Goal: Information Seeking & Learning: Check status

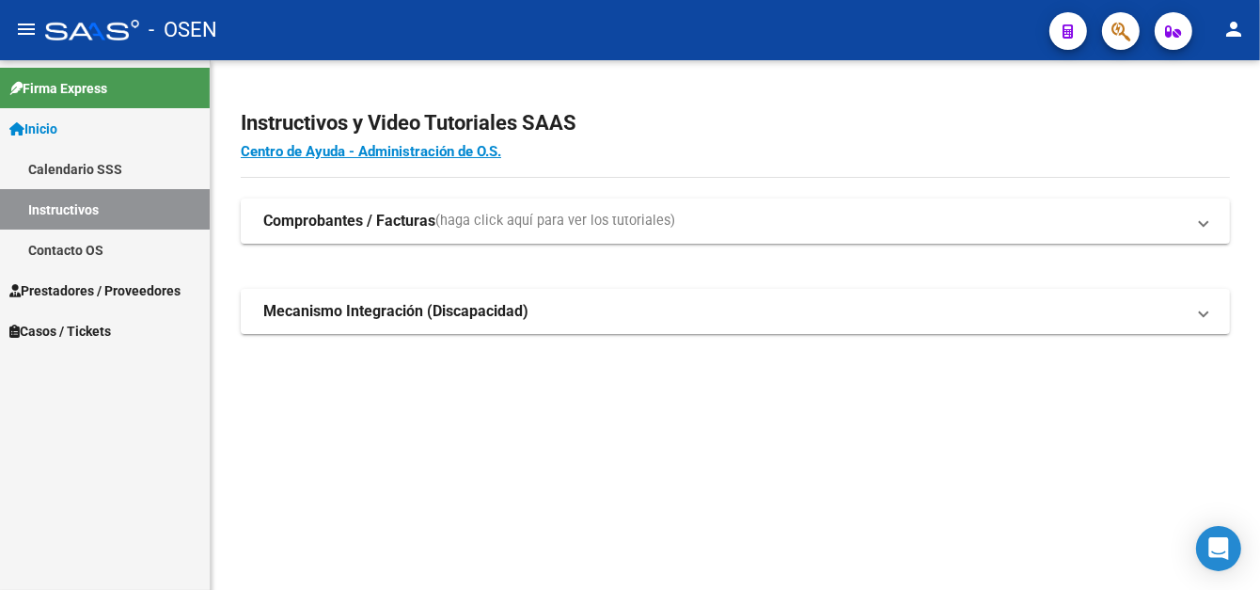
click at [90, 283] on span "Prestadores / Proveedores" at bounding box center [94, 290] width 171 height 21
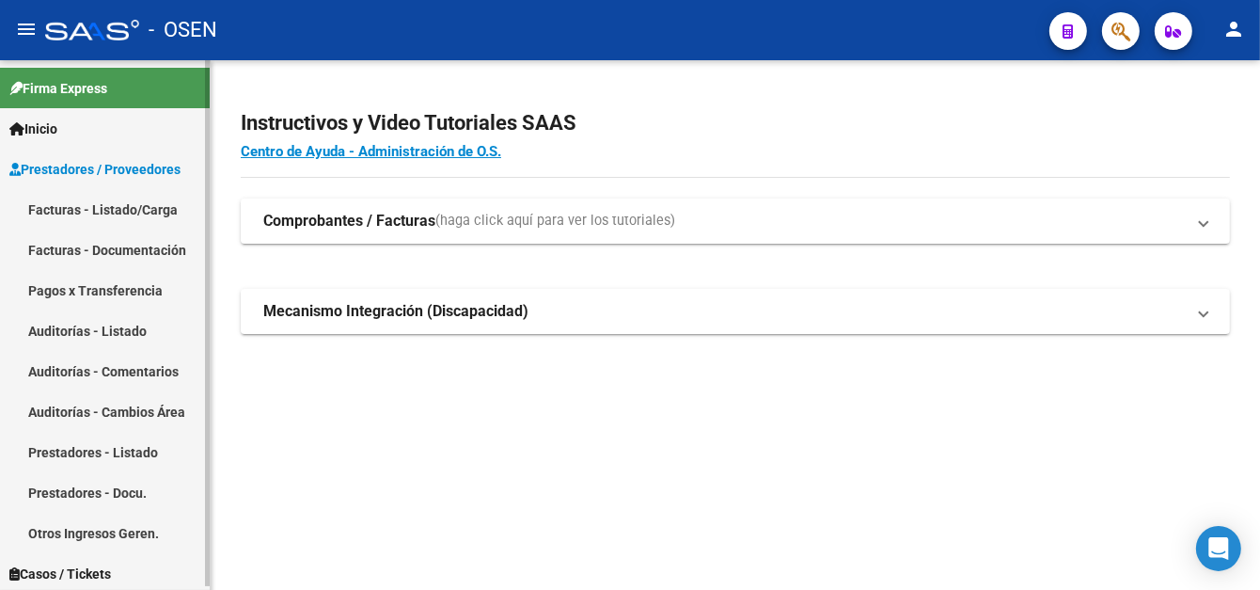
click at [129, 294] on link "Pagos x Transferencia" at bounding box center [105, 290] width 210 height 40
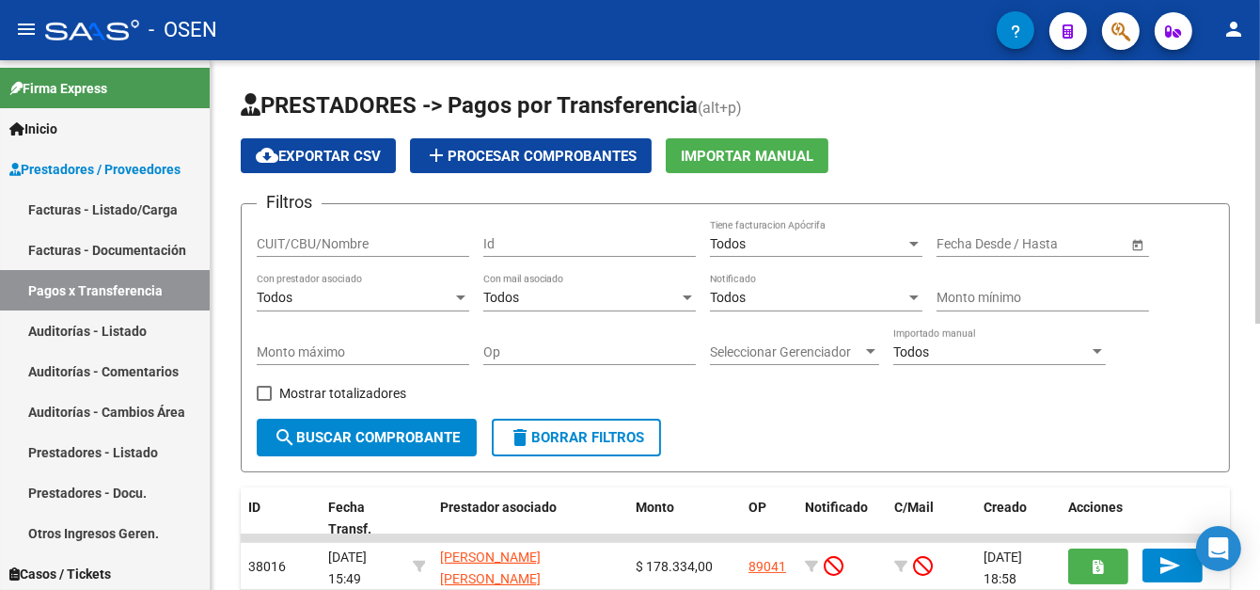
click at [319, 240] on input "CUIT/CBU/Nombre" at bounding box center [363, 244] width 213 height 16
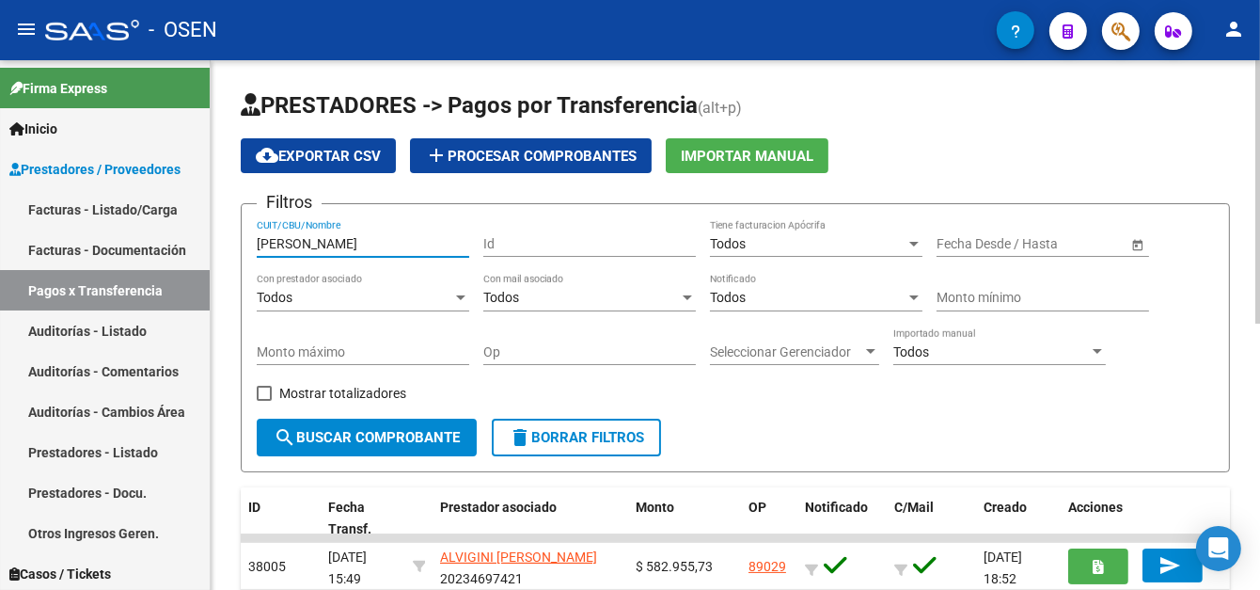
scroll to position [94, 0]
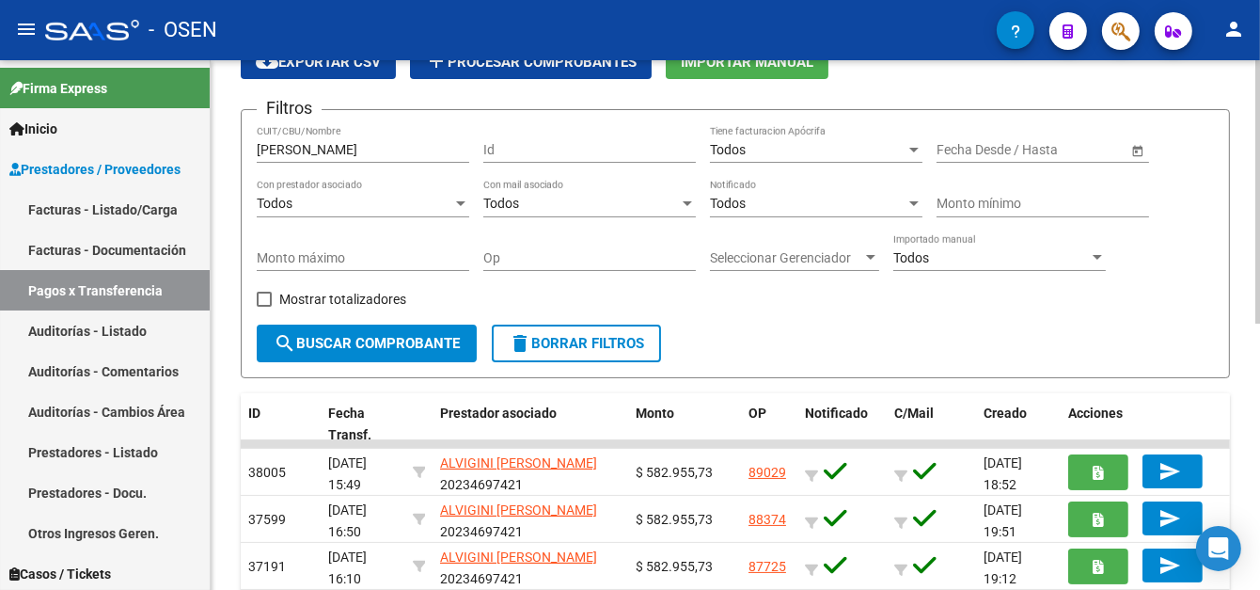
drag, startPoint x: 368, startPoint y: 156, endPoint x: 228, endPoint y: 150, distance: 140.3
click at [180, 155] on mat-sidenav-container "Firma Express Inicio Calendario SSS Instructivos Contacto OS Prestadores / Prov…" at bounding box center [630, 324] width 1260 height 529
click at [319, 150] on input "[PERSON_NAME]" at bounding box center [363, 150] width 213 height 16
click at [222, 153] on div "PRESTADORES -> Pagos por Transferencia (alt+p) cloud_download Exportar CSV add …" at bounding box center [736, 499] width 1050 height 1066
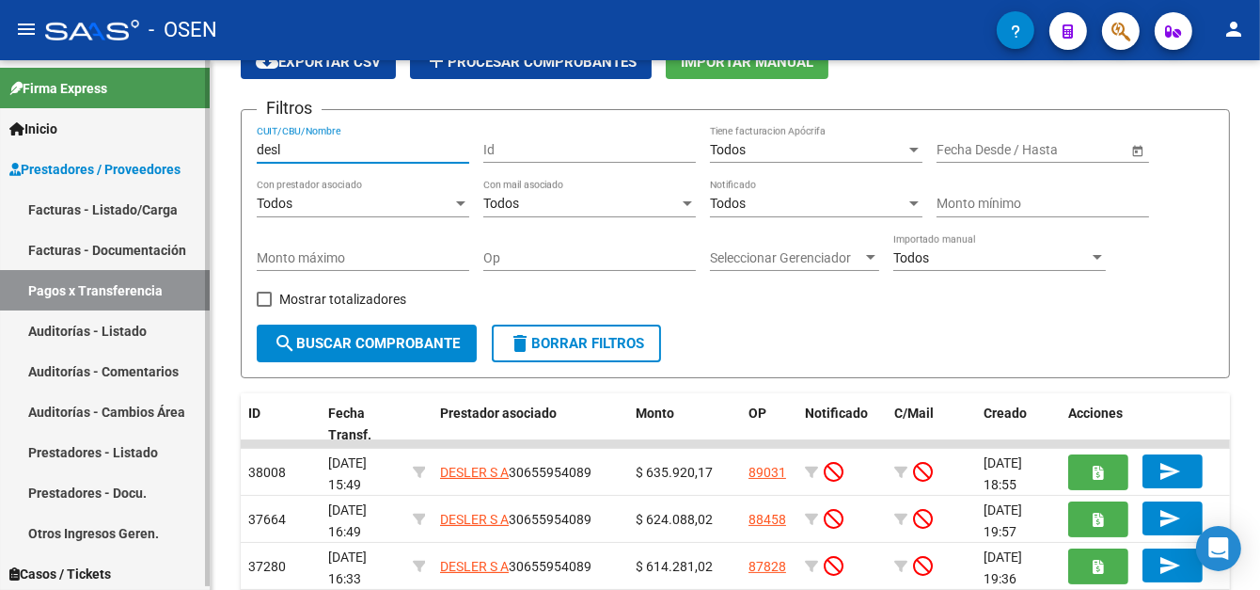
drag, startPoint x: 264, startPoint y: 150, endPoint x: 150, endPoint y: 161, distance: 115.2
click at [159, 151] on mat-sidenav-container "Firma Express Inicio Calendario SSS Instructivos Contacto OS Prestadores / Prov…" at bounding box center [630, 324] width 1260 height 529
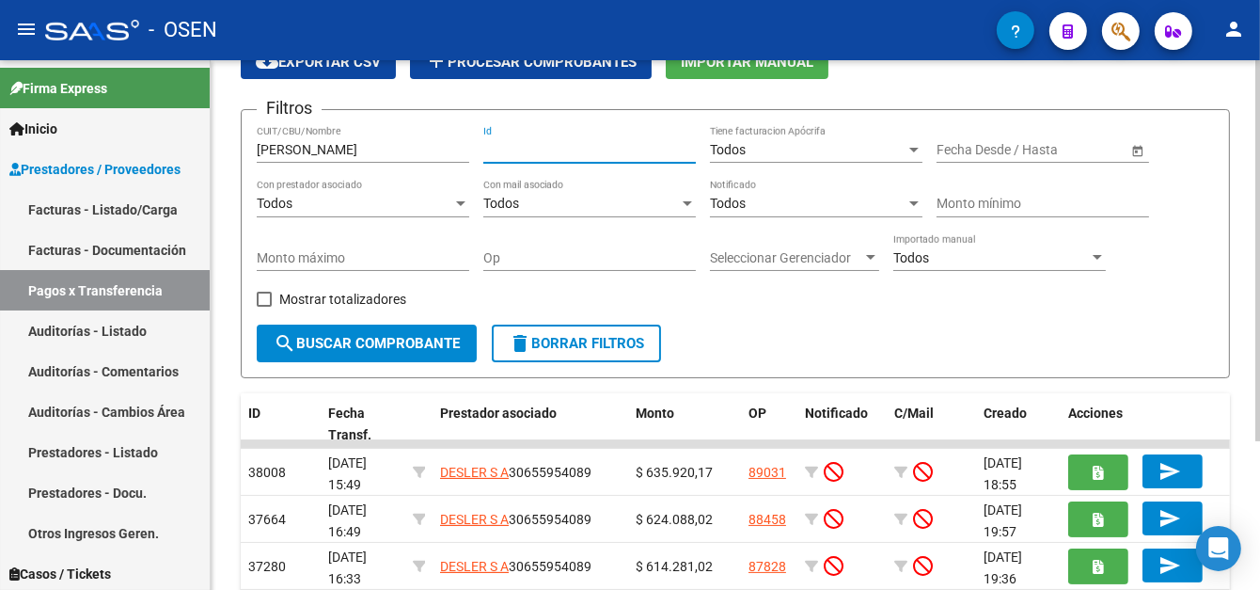
click at [347, 142] on input "[PERSON_NAME]" at bounding box center [363, 150] width 213 height 16
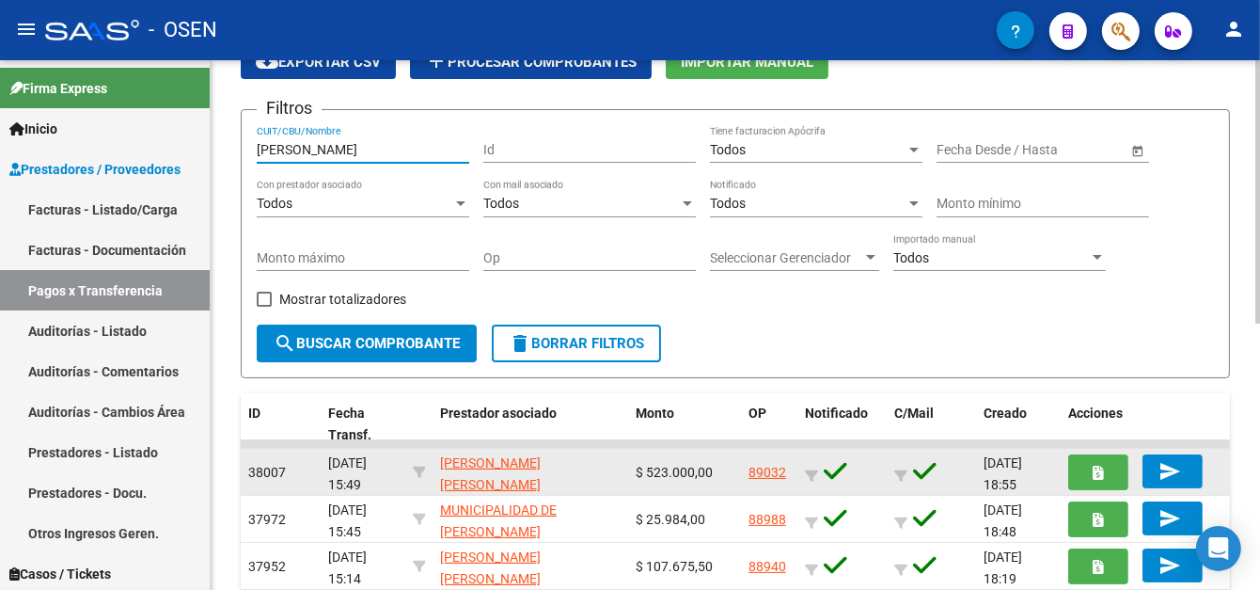
type input "[PERSON_NAME]"
drag, startPoint x: 633, startPoint y: 469, endPoint x: 731, endPoint y: 471, distance: 97.8
click at [731, 471] on datatable-body-cell "$ 523.000,00" at bounding box center [684, 472] width 113 height 46
click at [731, 471] on div "$ 523.000,00" at bounding box center [685, 473] width 98 height 22
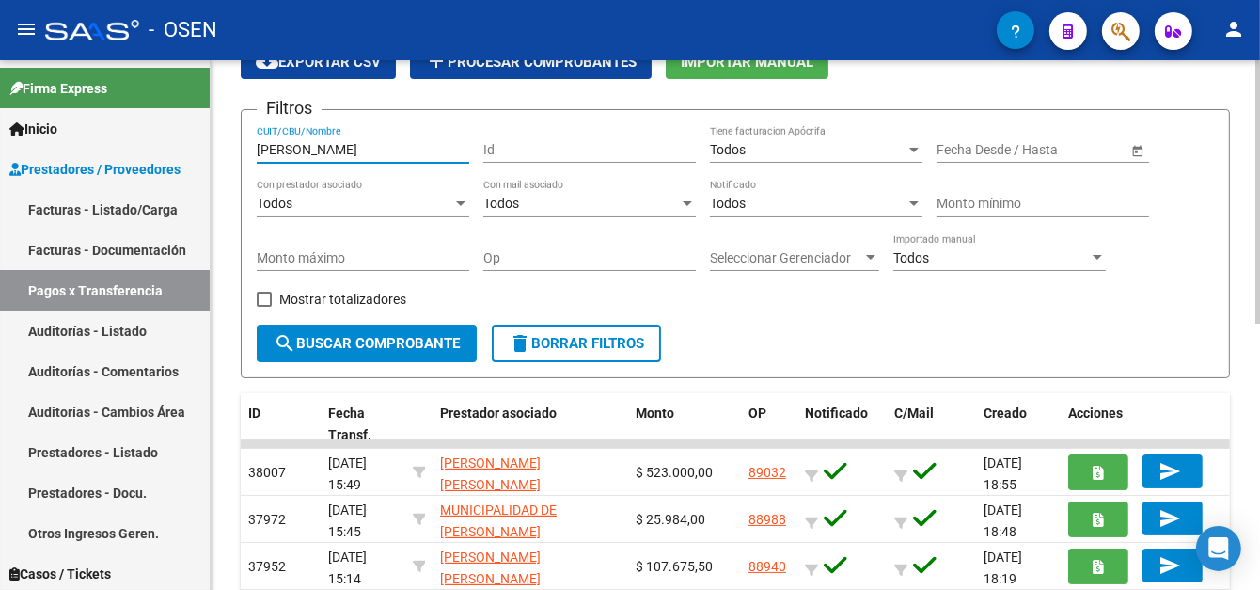
drag, startPoint x: 341, startPoint y: 150, endPoint x: 253, endPoint y: 150, distance: 88.4
click at [253, 150] on form "Filtros [PERSON_NAME] CUIT/CBU/Nombre Id Todos Tiene facturacion Apócrifa Fecha…" at bounding box center [735, 243] width 989 height 269
type input "m"
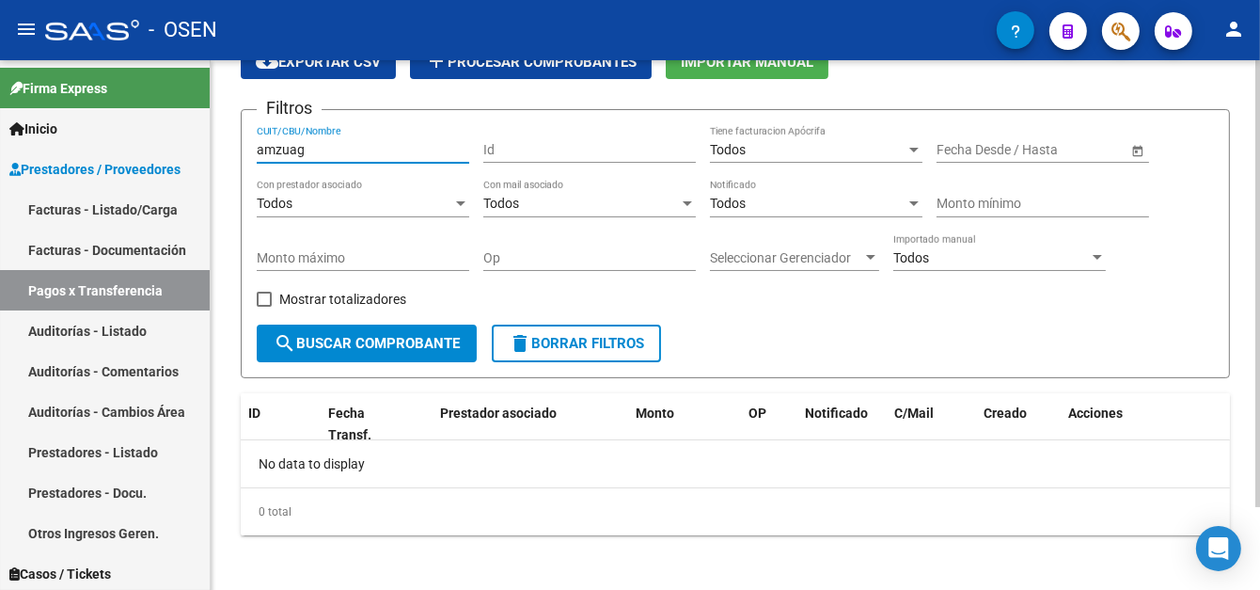
click at [272, 153] on input "amzuag" at bounding box center [363, 150] width 213 height 16
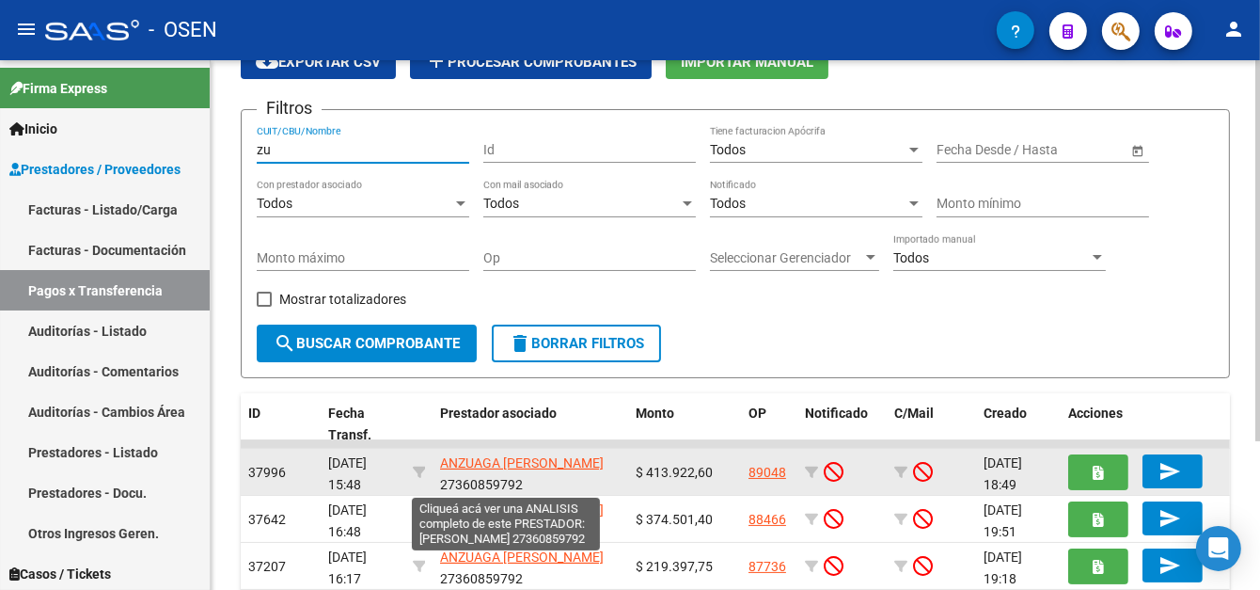
type input "z"
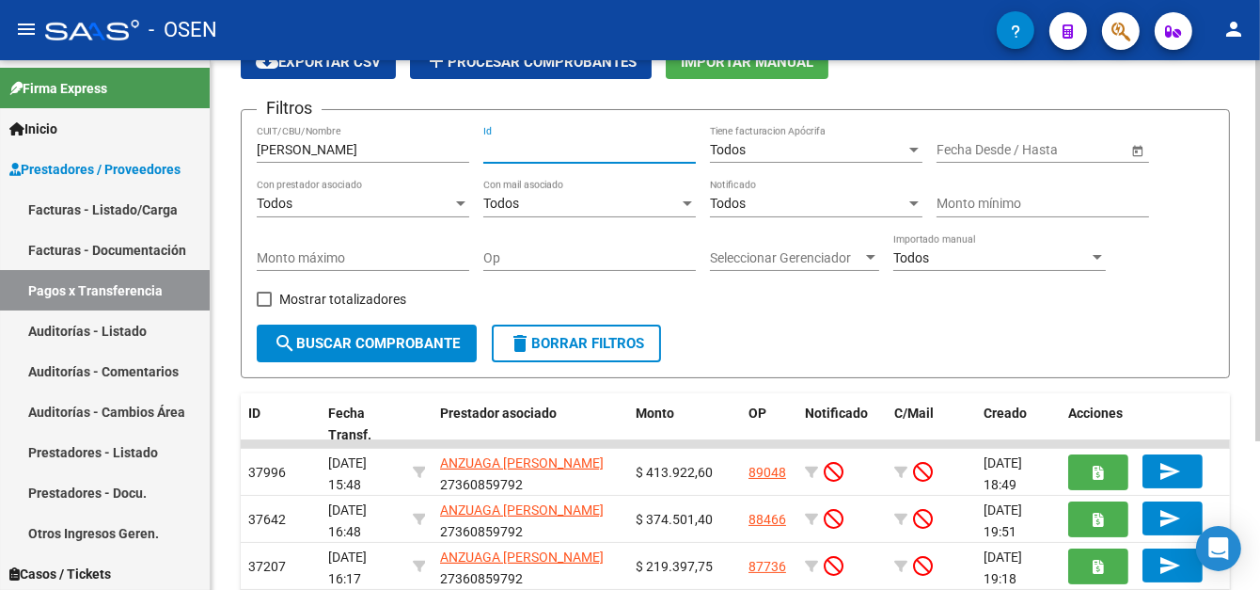
click at [366, 148] on input "[PERSON_NAME]" at bounding box center [363, 150] width 213 height 16
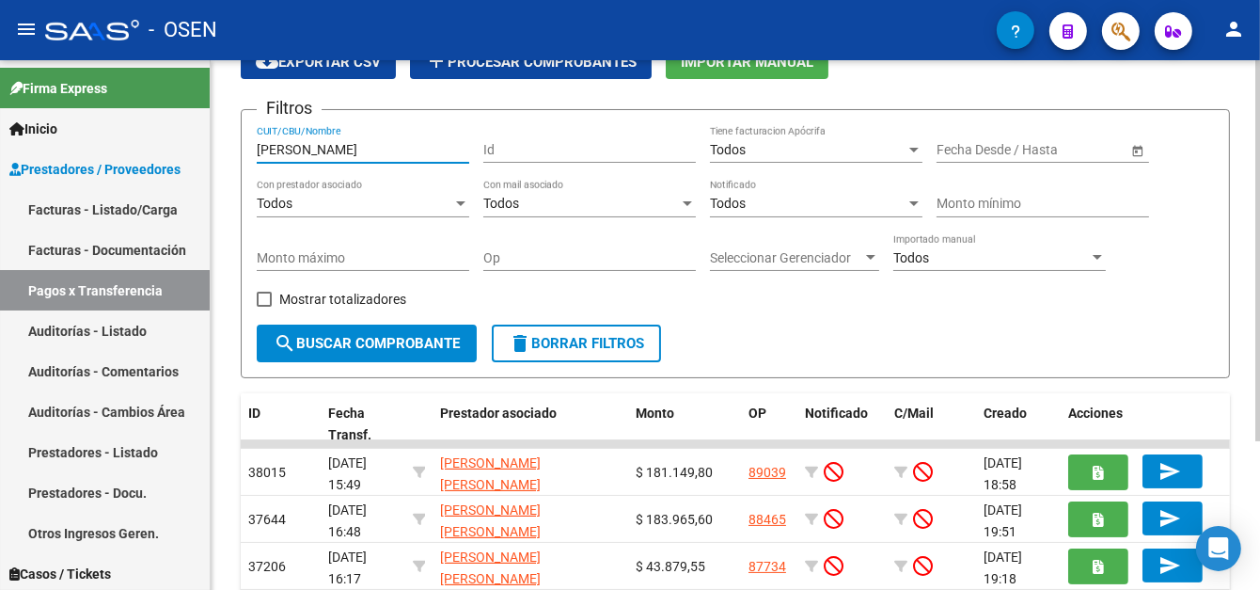
type input "[PERSON_NAME]"
drag, startPoint x: 389, startPoint y: 158, endPoint x: 295, endPoint y: 156, distance: 94.1
click at [292, 157] on div "[PERSON_NAME] CUIT/CBU/Nombre" at bounding box center [363, 144] width 213 height 38
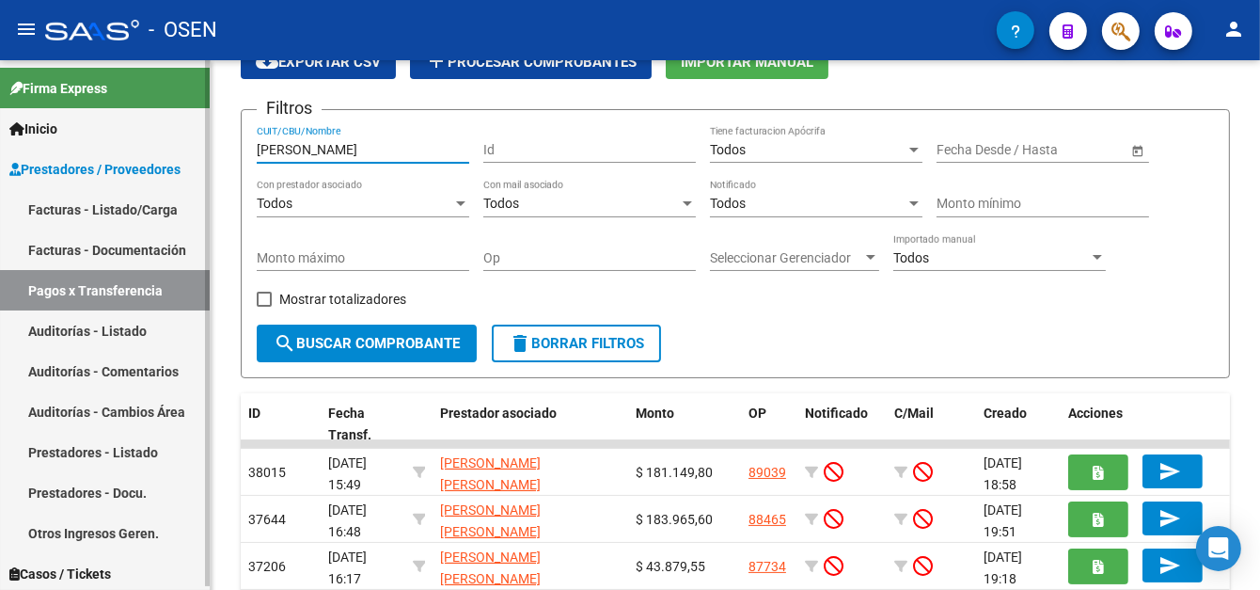
drag, startPoint x: 349, startPoint y: 152, endPoint x: 172, endPoint y: 152, distance: 176.8
click at [172, 152] on mat-sidenav-container "Firma Express Inicio Calendario SSS Instructivos Contacto OS Prestadores / Prov…" at bounding box center [630, 324] width 1260 height 529
type input "chamorro"
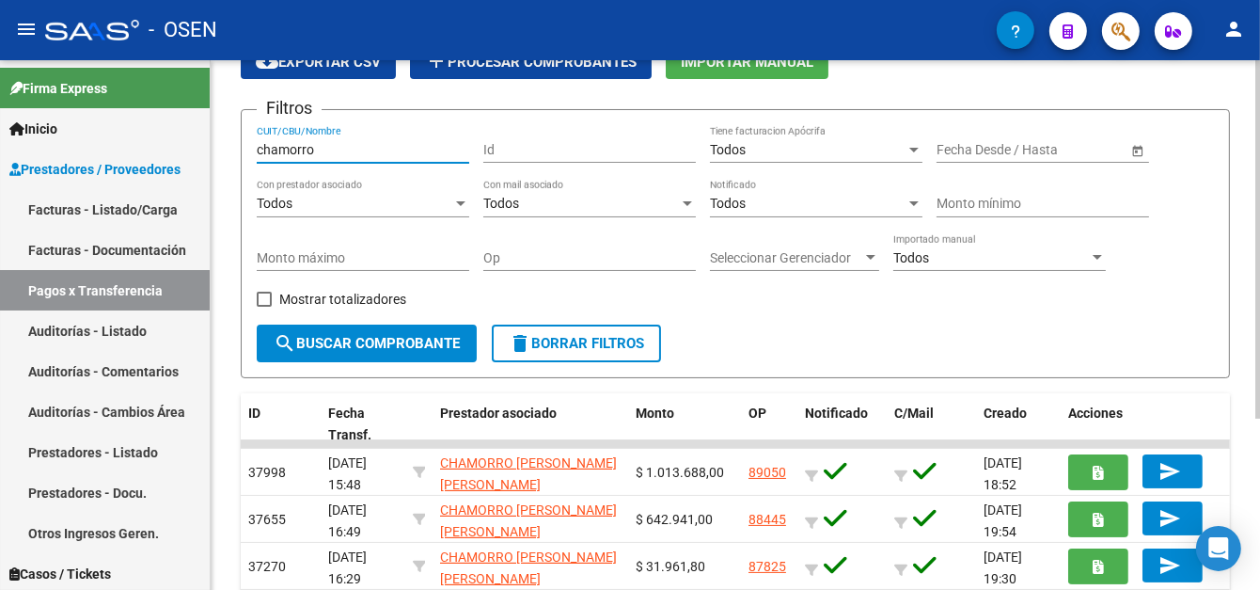
drag, startPoint x: 318, startPoint y: 147, endPoint x: 230, endPoint y: 110, distance: 94.8
click at [204, 122] on mat-sidenav-container "Firma Express Inicio Calendario SSS Instructivos Contacto OS Prestadores / Prov…" at bounding box center [630, 324] width 1260 height 529
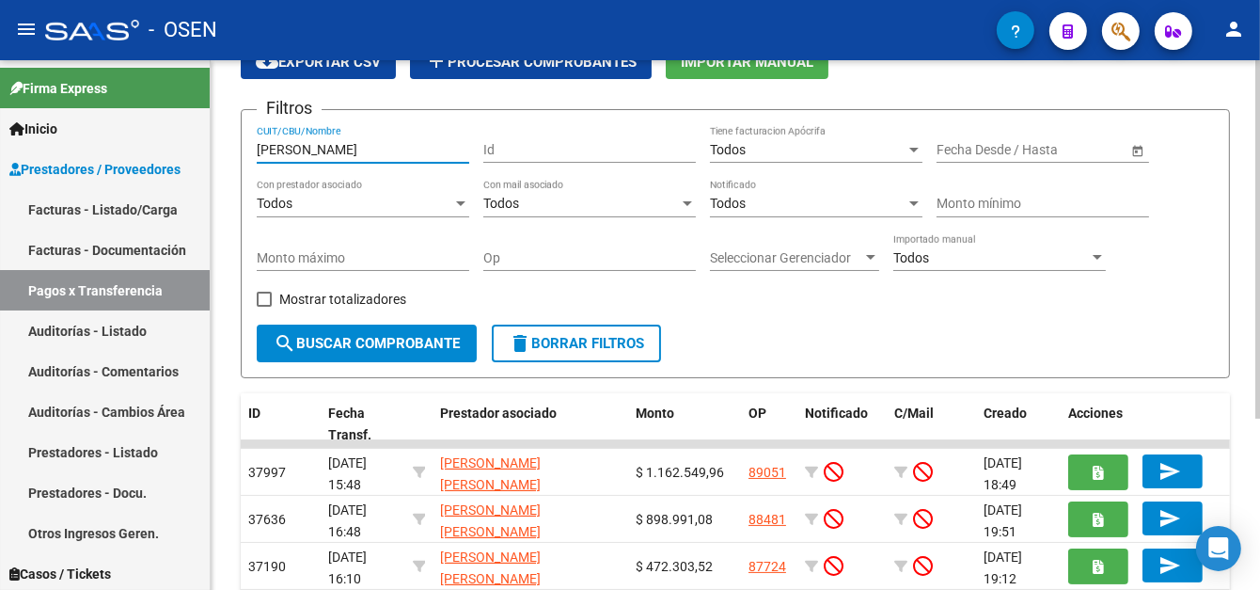
click at [303, 151] on input "[PERSON_NAME]" at bounding box center [363, 150] width 213 height 16
click at [317, 151] on input "[PERSON_NAME]" at bounding box center [363, 150] width 213 height 16
click at [319, 145] on input "[PERSON_NAME]" at bounding box center [363, 150] width 213 height 16
type input "[PERSON_NAME]"
drag, startPoint x: 705, startPoint y: 306, endPoint x: 643, endPoint y: 281, distance: 66.7
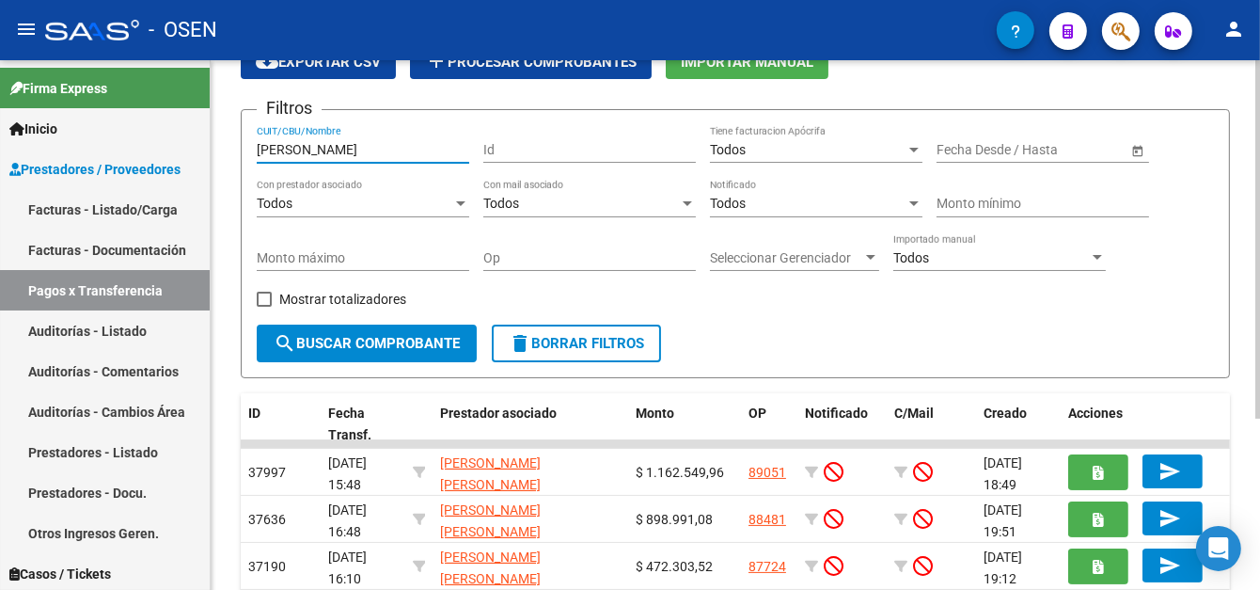
click at [702, 305] on div "Filtros [PERSON_NAME] CUIT/CBU/Nombre Id Todos Tiene facturacion Apócrifa Fecha…" at bounding box center [735, 224] width 957 height 199
click at [573, 259] on input "Op" at bounding box center [589, 258] width 213 height 16
click at [349, 149] on input "[PERSON_NAME]" at bounding box center [363, 150] width 213 height 16
drag, startPoint x: 329, startPoint y: 147, endPoint x: 213, endPoint y: 152, distance: 116.8
click at [213, 151] on div "PRESTADORES -> Pagos por Transferencia (alt+p) cloud_download Exportar CSV add …" at bounding box center [736, 358] width 1050 height 784
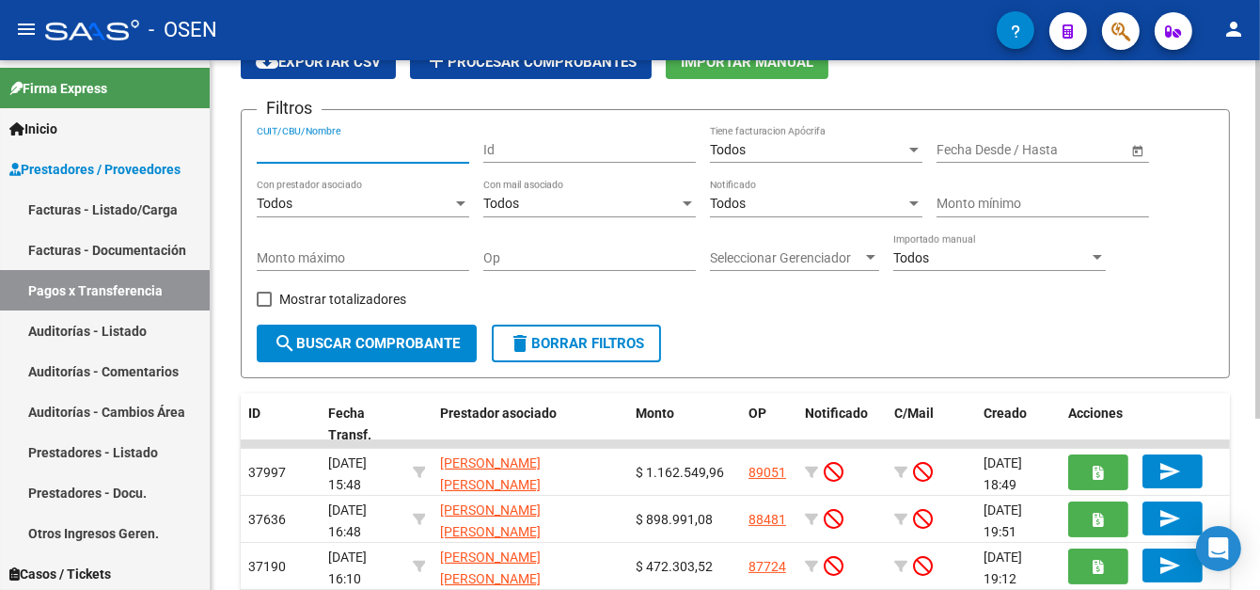
click at [308, 151] on input "CUIT/CBU/Nombre" at bounding box center [363, 150] width 213 height 16
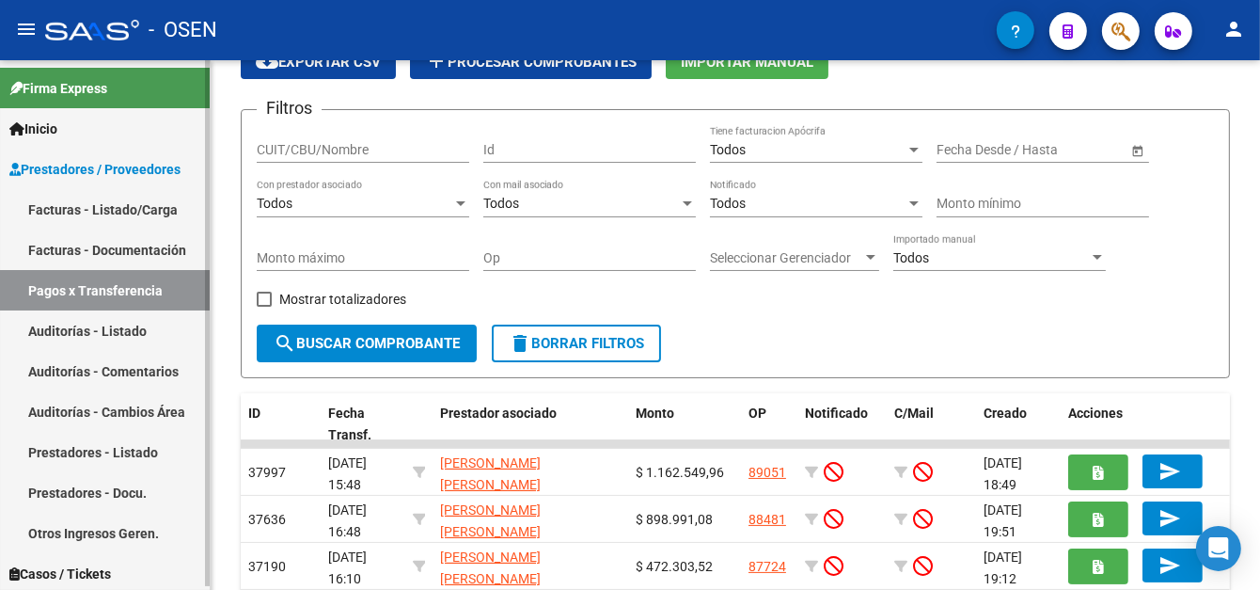
drag, startPoint x: 352, startPoint y: 133, endPoint x: 166, endPoint y: 133, distance: 186.2
click at [166, 133] on mat-sidenav-container "Firma Express Inicio Calendario SSS Instructivos Contacto OS Prestadores / Prov…" at bounding box center [630, 324] width 1260 height 529
click at [313, 151] on input "CUIT/CBU/Nombre" at bounding box center [363, 150] width 213 height 16
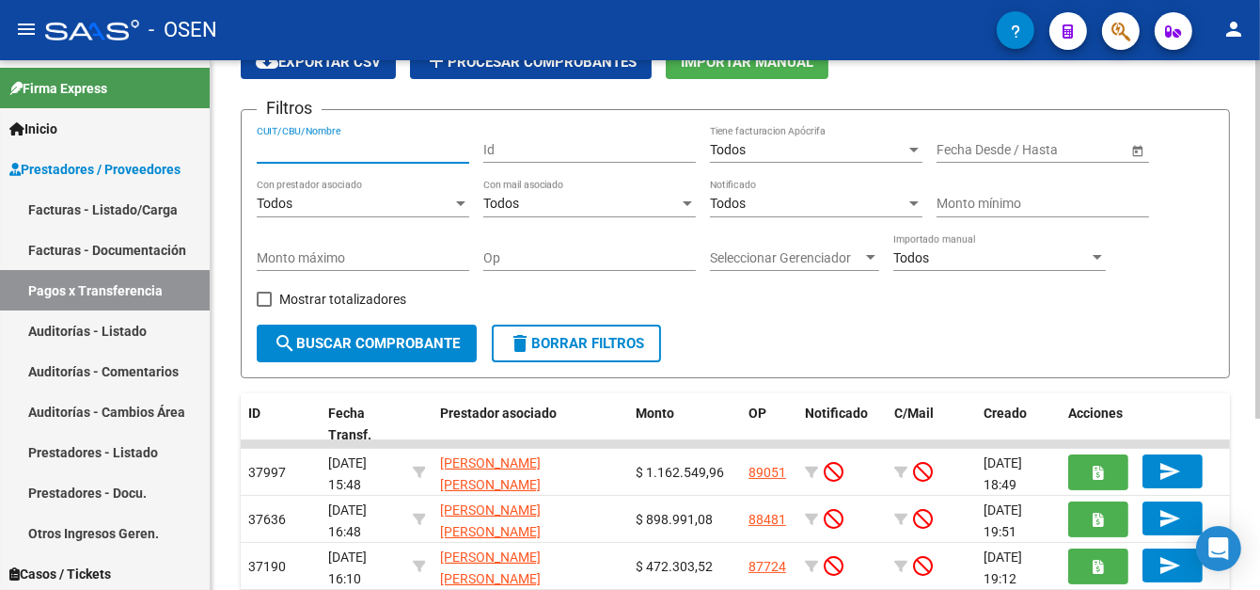
click at [337, 144] on input "CUIT/CBU/Nombre" at bounding box center [363, 150] width 213 height 16
click at [281, 137] on div "CUIT/CBU/Nombre" at bounding box center [363, 144] width 213 height 38
click at [281, 150] on input "CUIT/CBU/Nombre" at bounding box center [363, 150] width 213 height 16
click at [297, 142] on input "CUIT/CBU/Nombre" at bounding box center [363, 150] width 213 height 16
click at [258, 148] on input "CUIT/CBU/Nombre" at bounding box center [363, 150] width 213 height 16
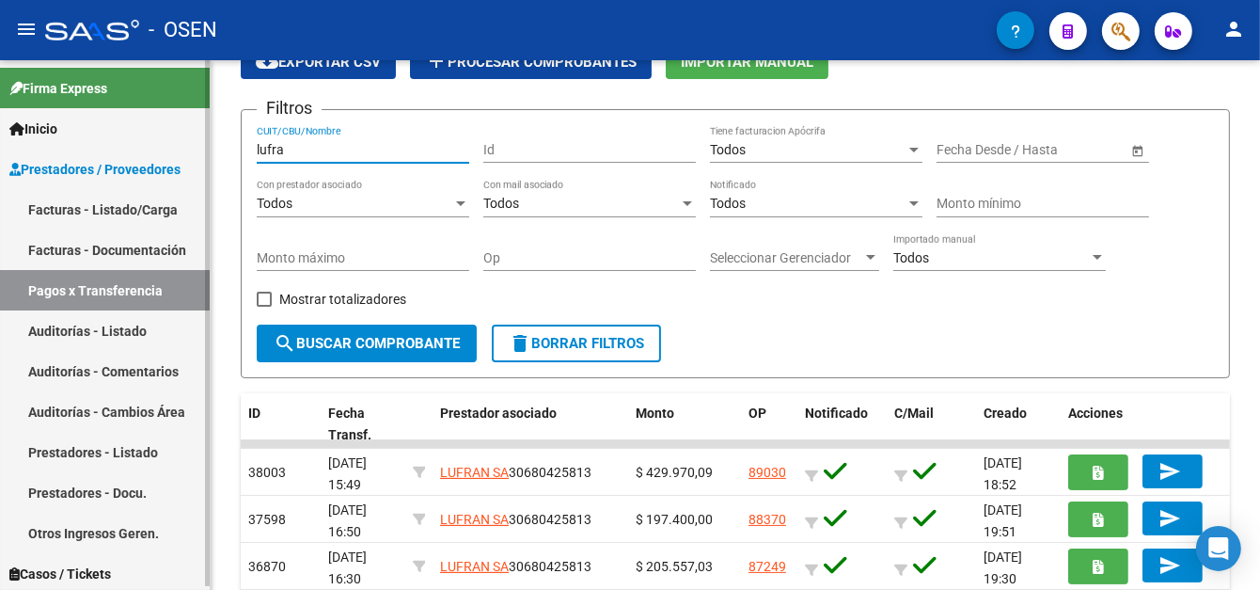
drag, startPoint x: 307, startPoint y: 152, endPoint x: 161, endPoint y: 150, distance: 145.8
click at [161, 150] on mat-sidenav-container "Firma Express Inicio Calendario SSS Instructivos Contacto OS Prestadores / Prov…" at bounding box center [630, 324] width 1260 height 529
type input "andra"
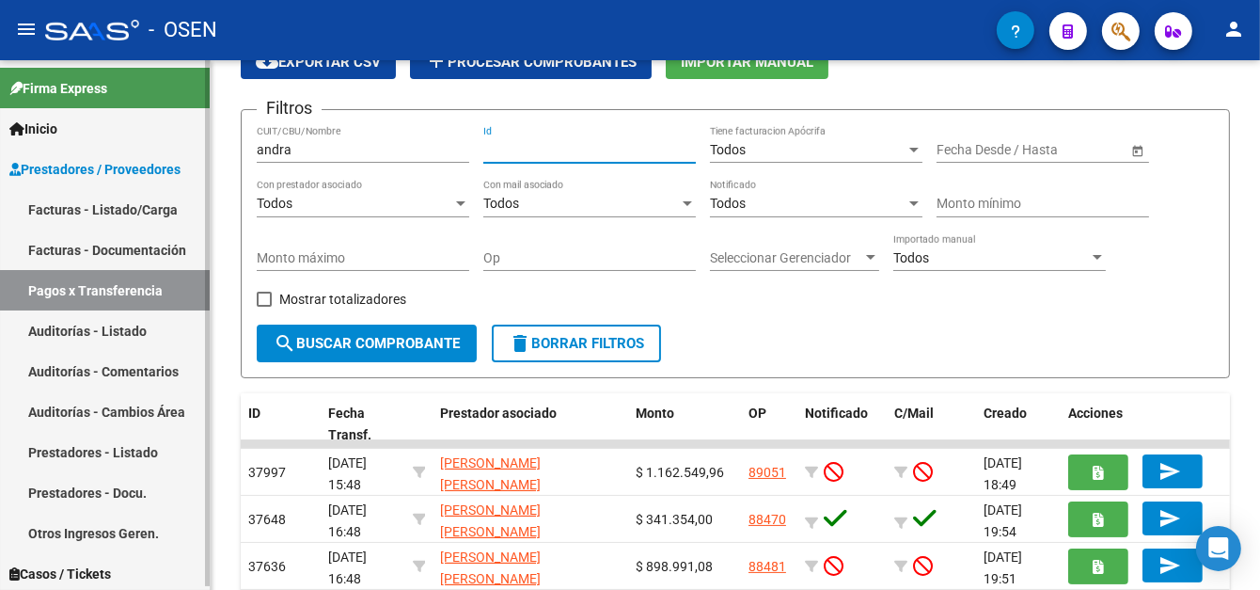
drag, startPoint x: 301, startPoint y: 150, endPoint x: 109, endPoint y: 149, distance: 191.9
click at [109, 150] on mat-sidenav-container "Firma Express Inicio Calendario SSS Instructivos Contacto OS Prestadores / Prov…" at bounding box center [630, 324] width 1260 height 529
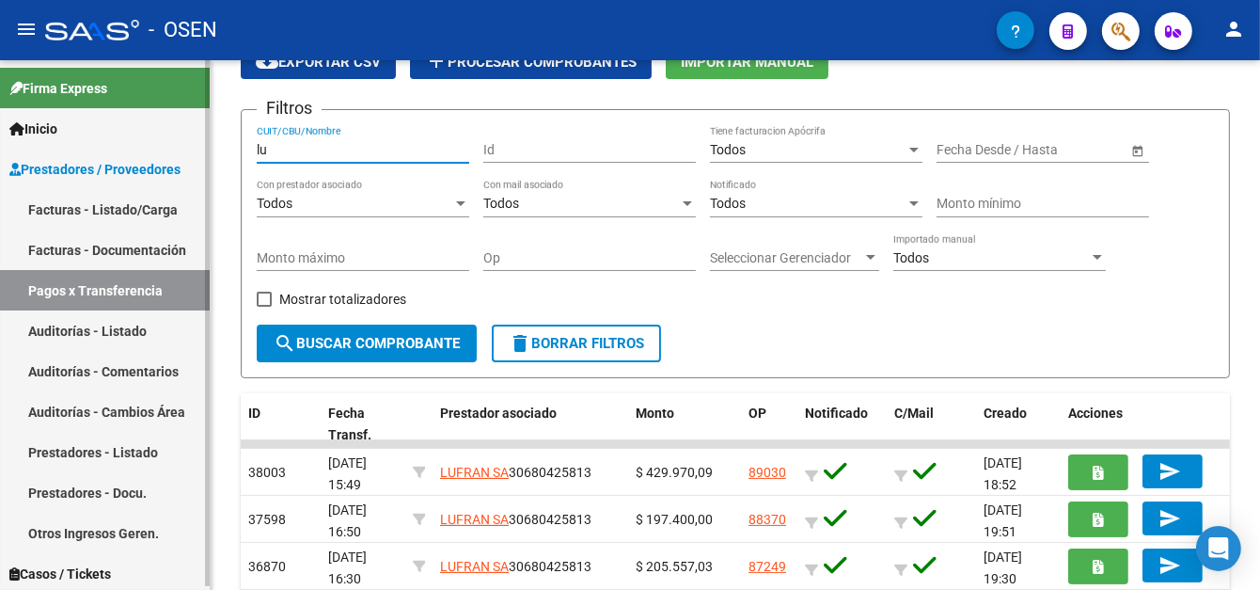
type input "l"
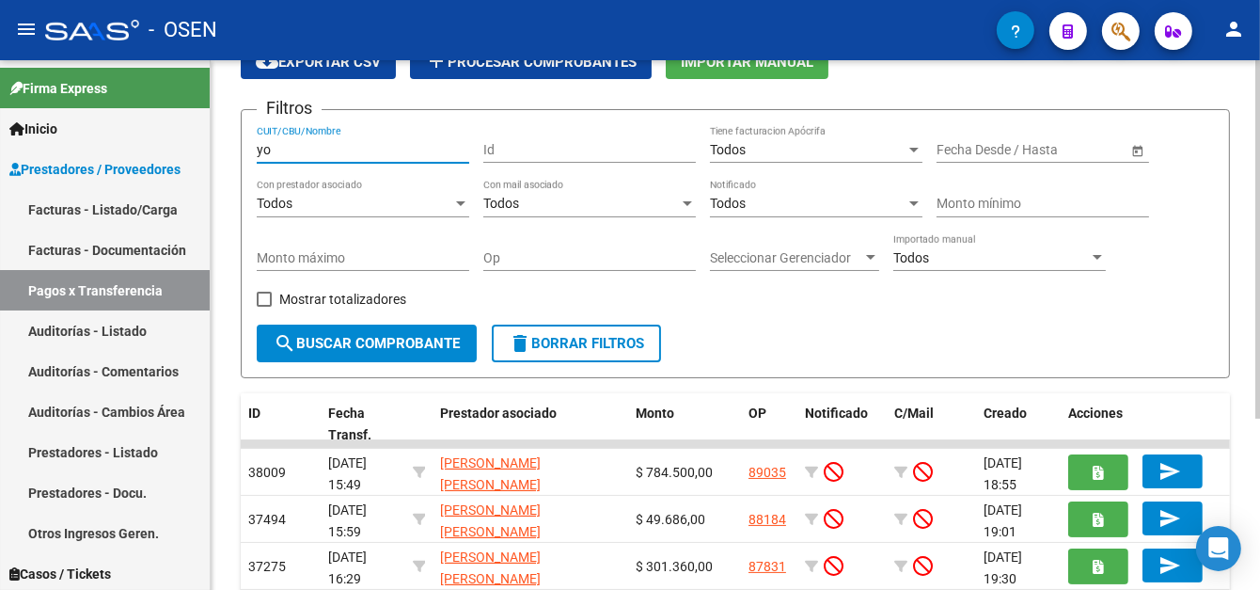
type input "y"
type input "g"
type input "m"
type input "e"
type input "m"
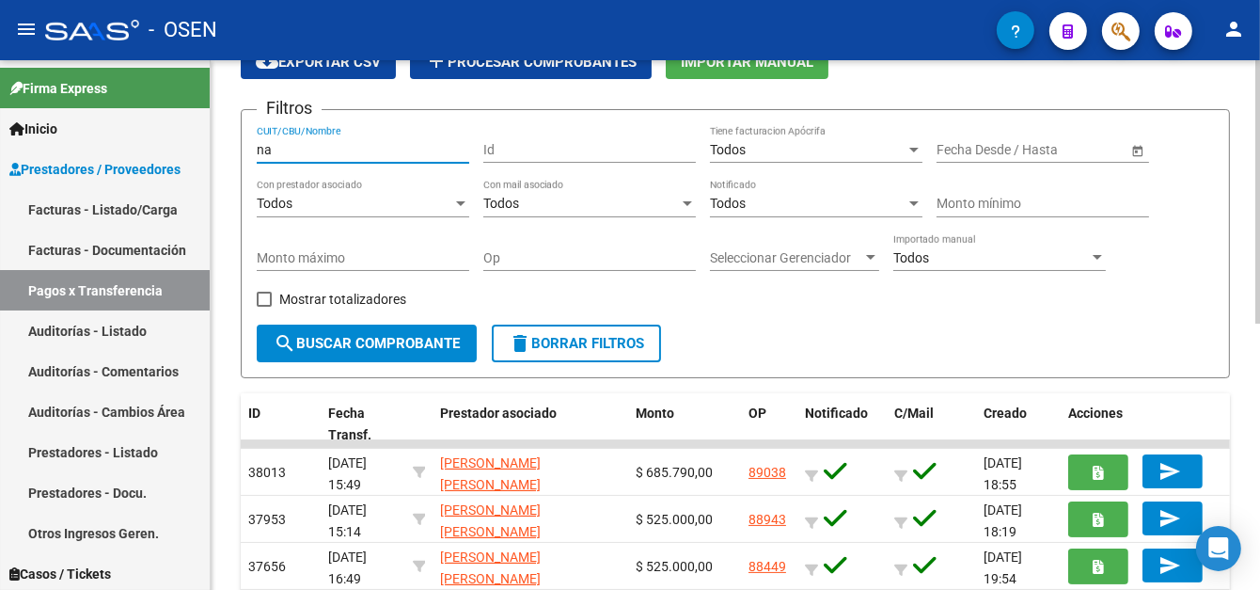
type input "n"
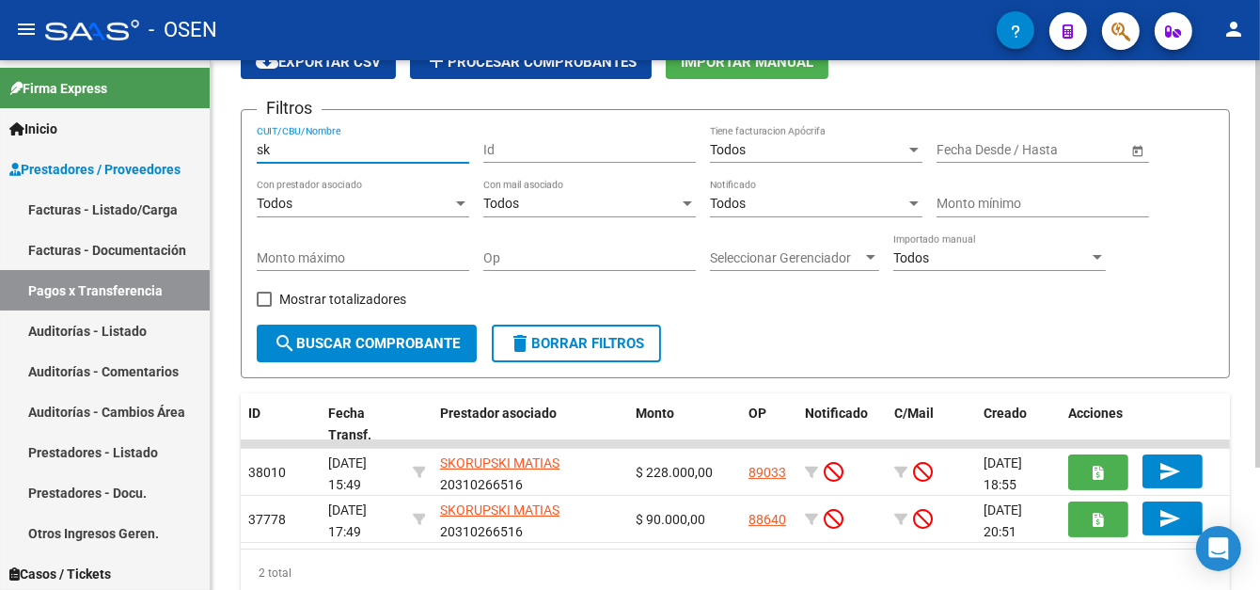
type input "s"
type input "r"
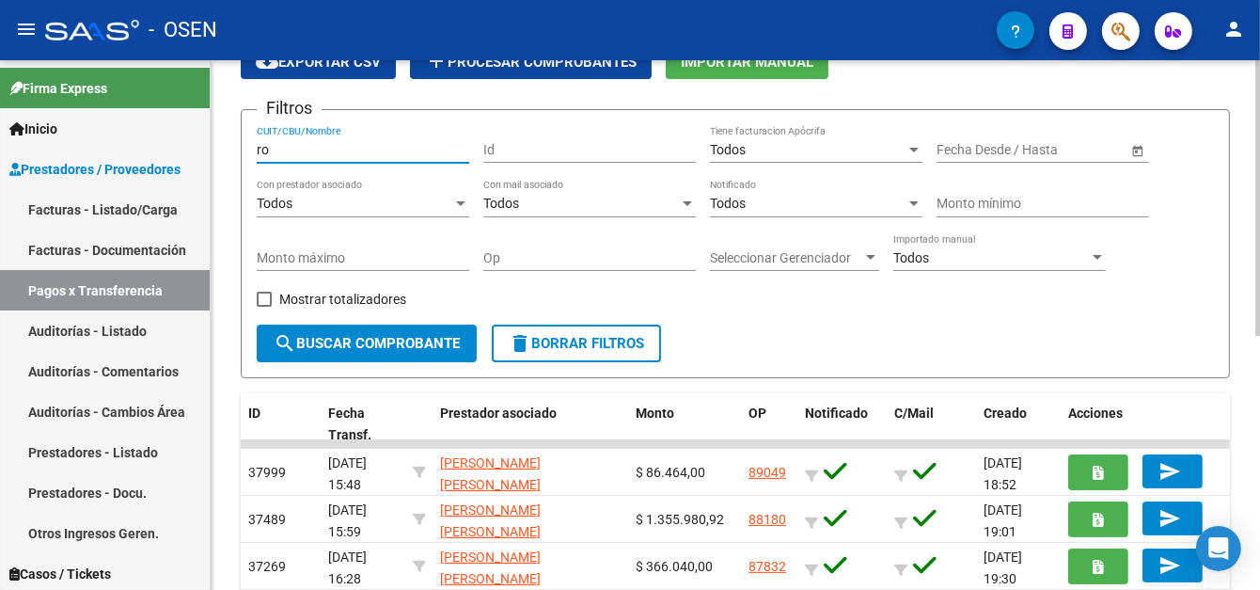
type input "r"
type input "m"
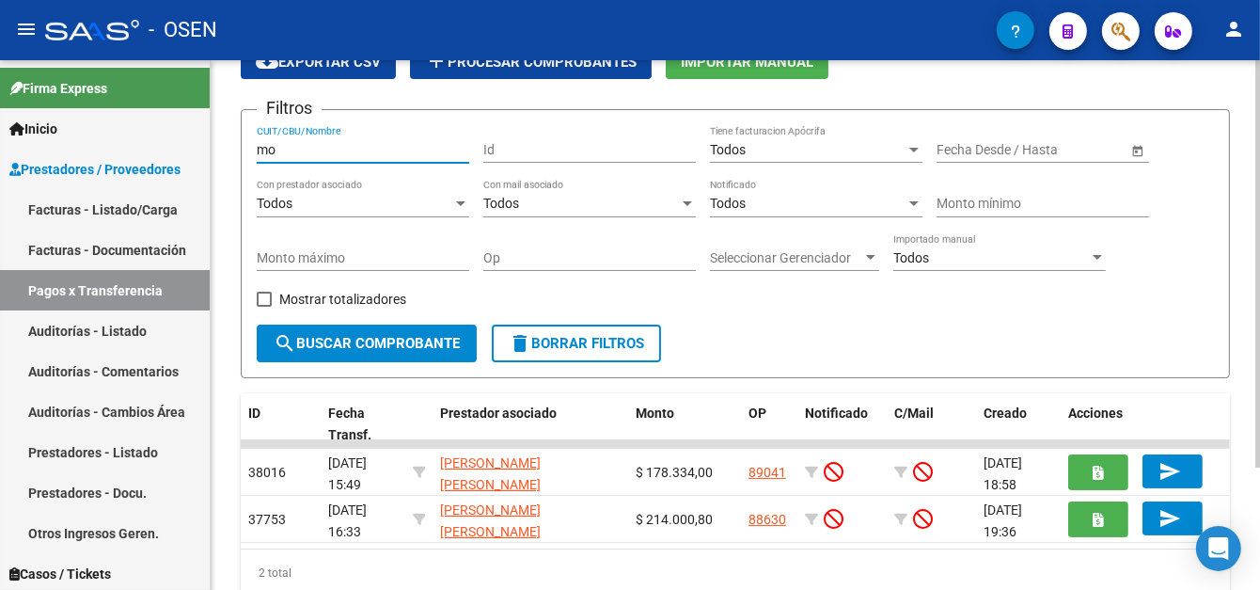
type input "m"
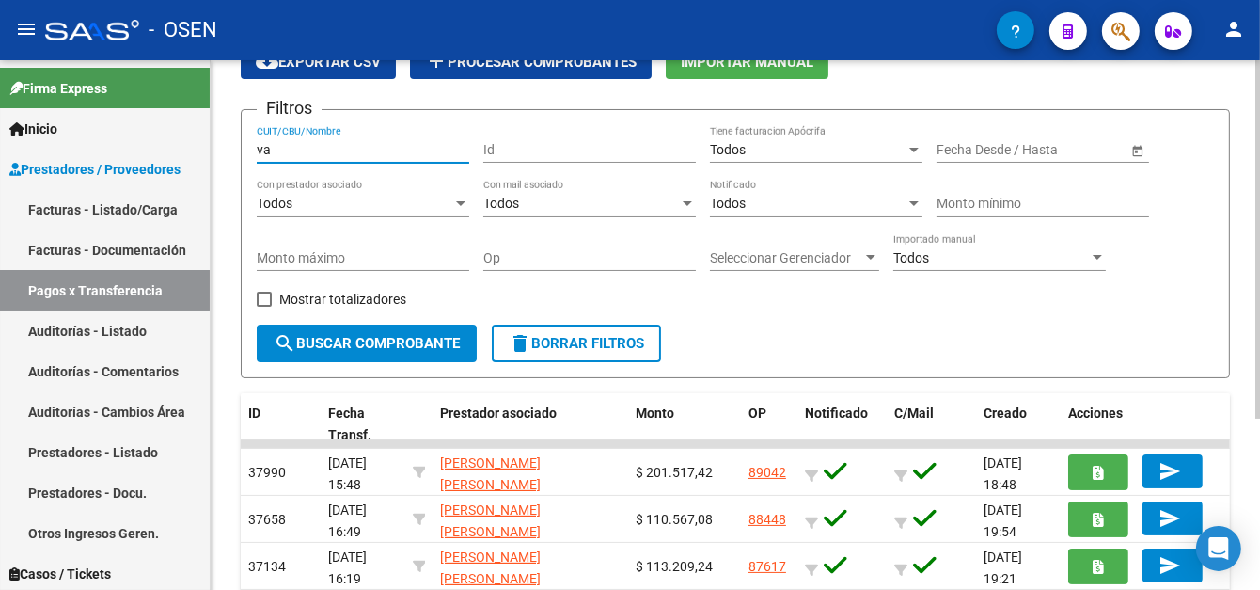
type input "v"
type input "fracchi"
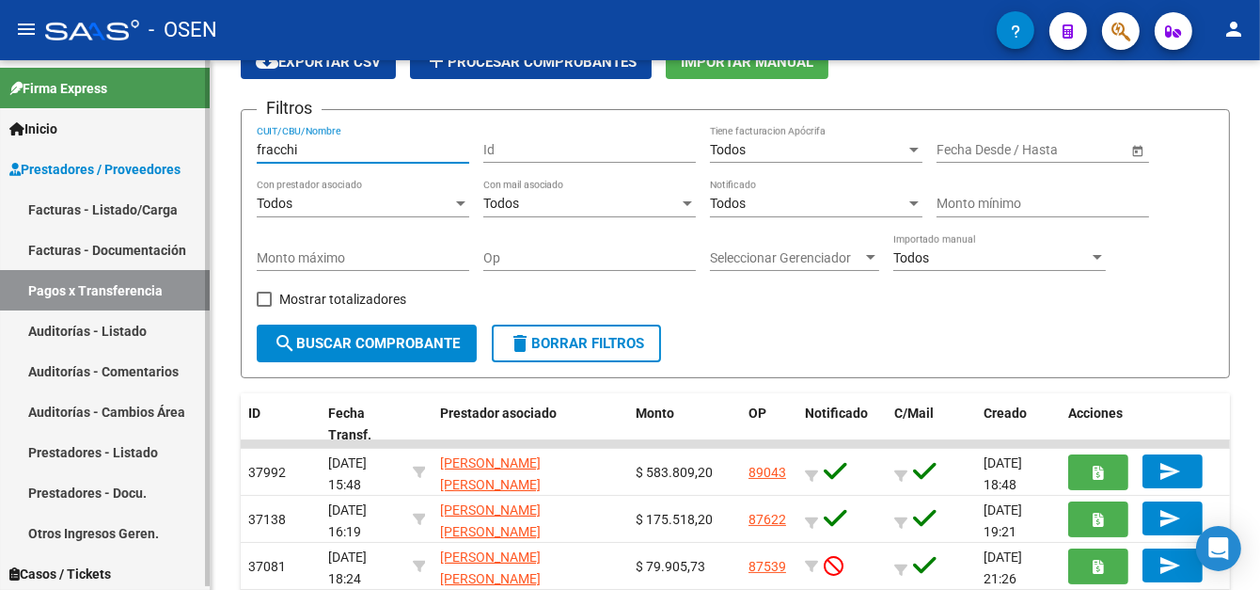
drag, startPoint x: 324, startPoint y: 147, endPoint x: 191, endPoint y: 149, distance: 133.6
click at [191, 149] on mat-sidenav-container "Firma Express Inicio Calendario SSS Instructivos Contacto OS Prestadores / Prov…" at bounding box center [630, 324] width 1260 height 529
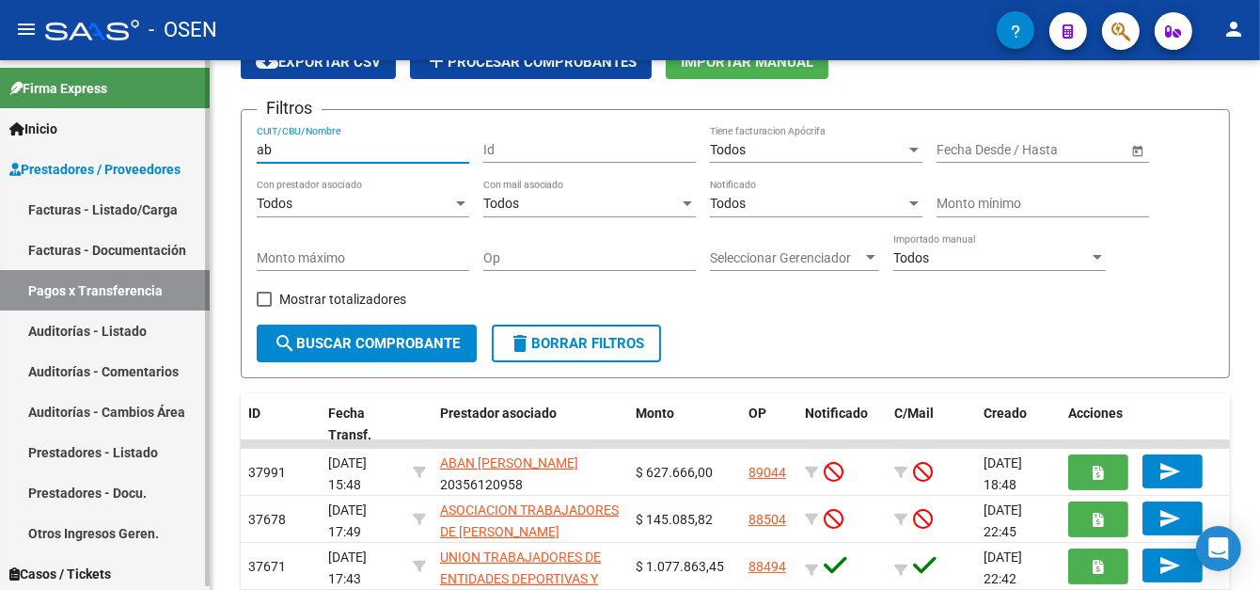
type input "a"
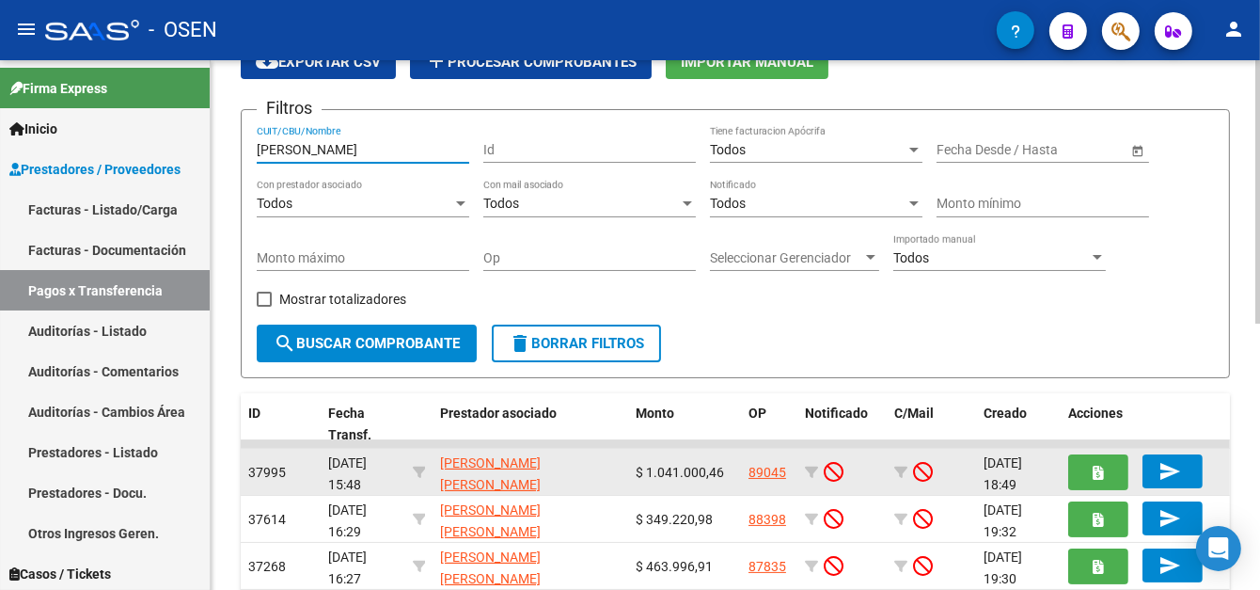
type input "[PERSON_NAME]"
click at [762, 465] on link "89045" at bounding box center [768, 472] width 38 height 15
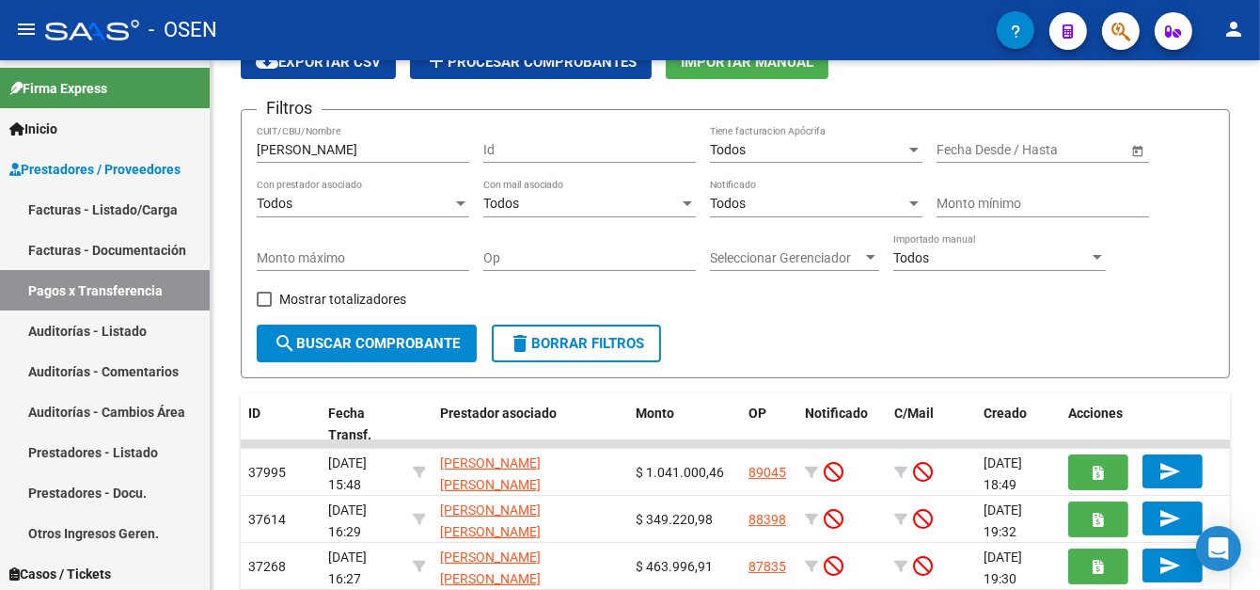
drag, startPoint x: 238, startPoint y: 142, endPoint x: 194, endPoint y: 43, distance: 108.2
click at [208, 125] on mat-sidenav-container "Firma Express Inicio Calendario SSS Instructivos Contacto OS Prestadores / Prov…" at bounding box center [630, 324] width 1260 height 529
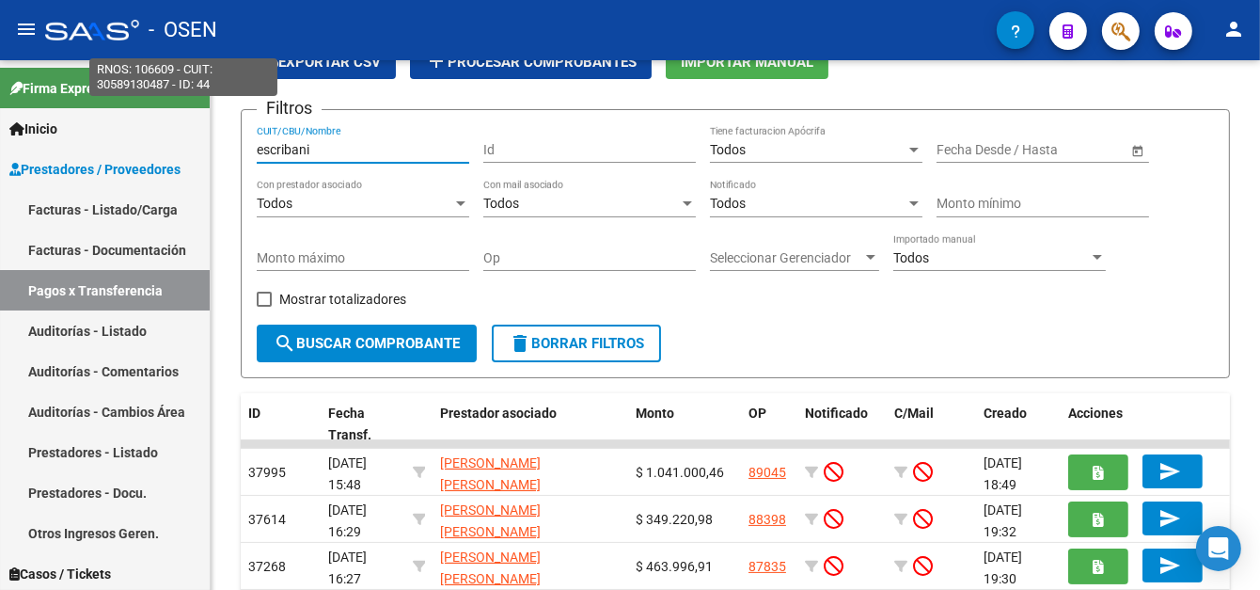
type input "escribania"
